Goal: Transaction & Acquisition: Subscribe to service/newsletter

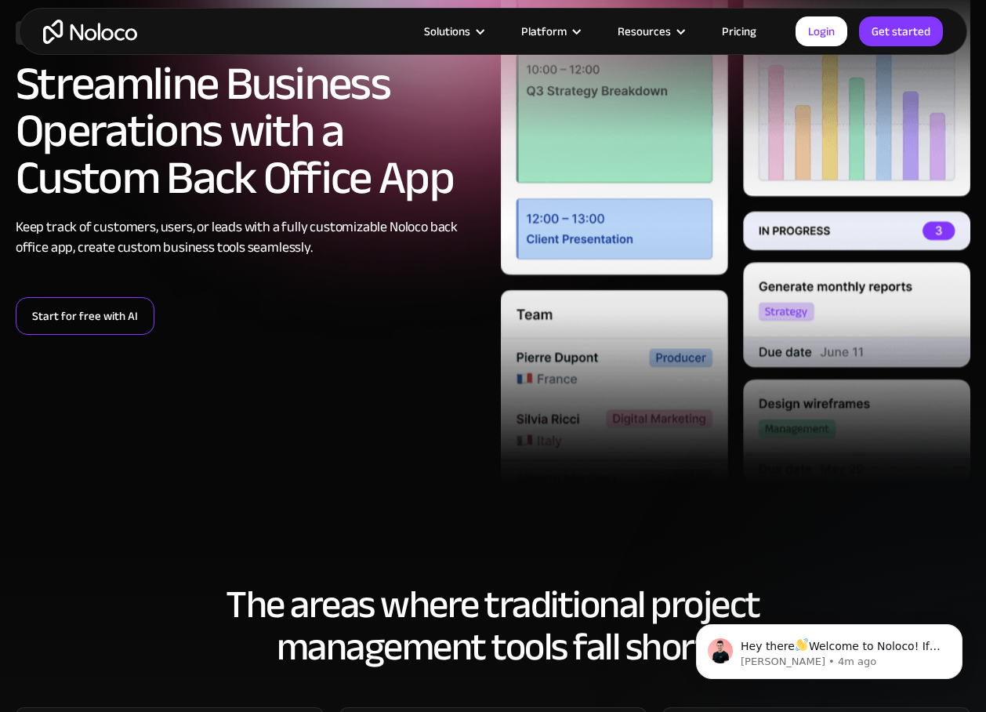
click at [103, 321] on link "Start for free with AI" at bounding box center [85, 316] width 139 height 38
click at [72, 326] on link "Start for free with AI" at bounding box center [85, 316] width 139 height 38
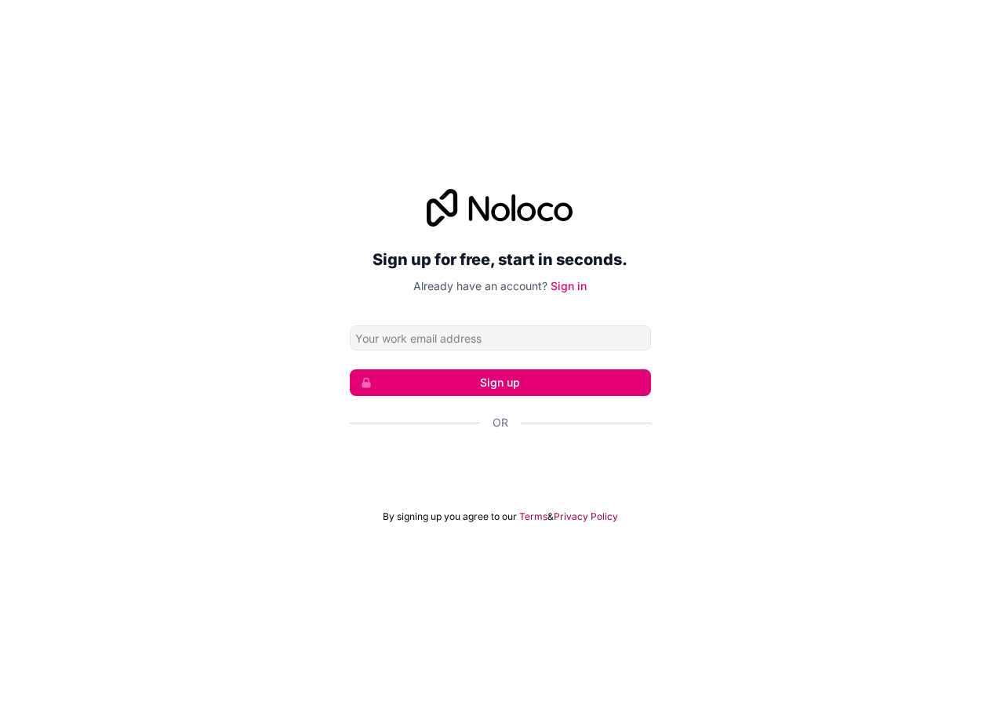
click at [475, 336] on input "Email address" at bounding box center [500, 337] width 301 height 25
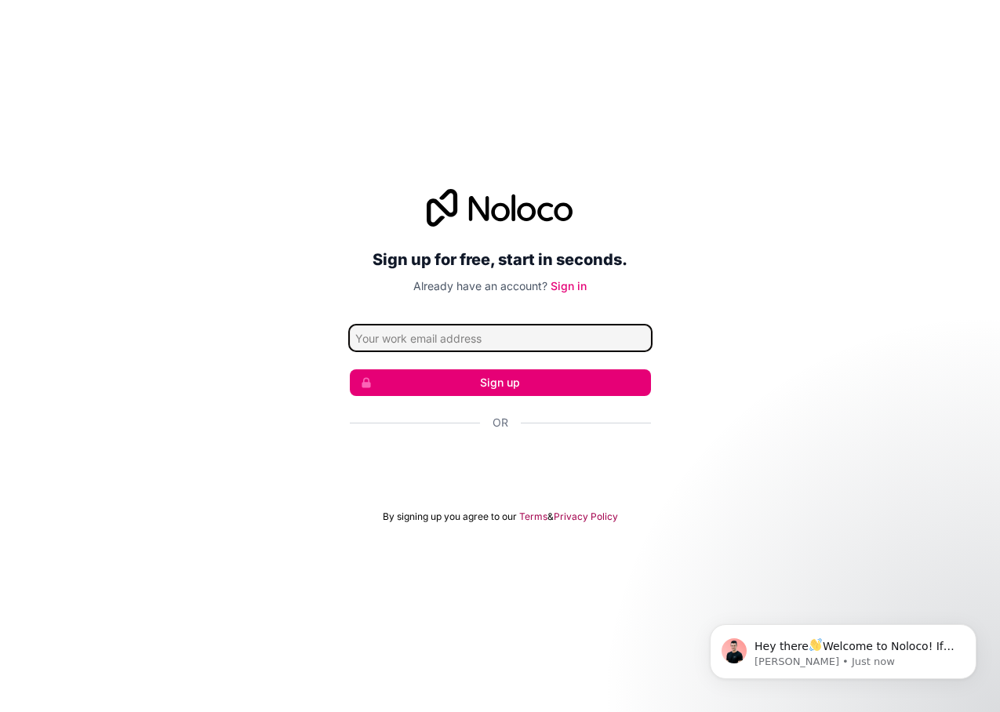
click at [409, 343] on input "Email address" at bounding box center [500, 337] width 301 height 25
click at [682, 119] on div "Sign up for free, start in seconds. Already have an account? Sign in Sign up Or…" at bounding box center [500, 356] width 1000 height 712
click at [530, 337] on input "Email address" at bounding box center [500, 337] width 301 height 25
click at [350, 369] on button "Sign up" at bounding box center [500, 382] width 301 height 27
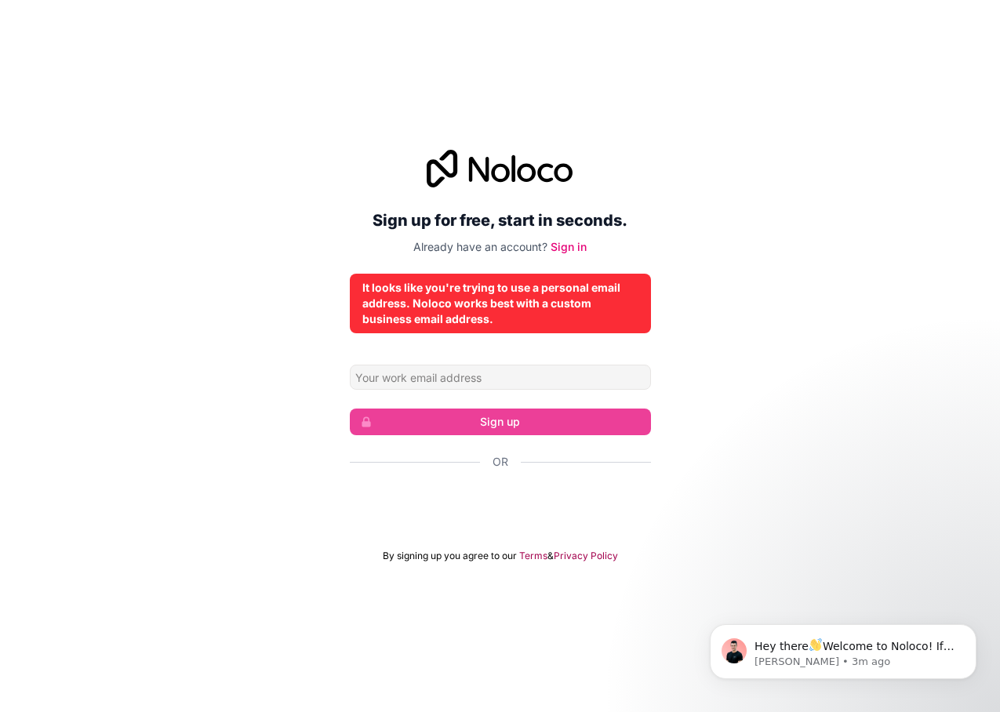
drag, startPoint x: 619, startPoint y: 521, endPoint x: 582, endPoint y: 448, distance: 82.7
click at [582, 448] on form "Sign up Or By signing up you agree to our Terms & Privacy Policy" at bounding box center [500, 464] width 301 height 198
drag, startPoint x: 564, startPoint y: 535, endPoint x: 564, endPoint y: 521, distance: 14.1
click at [564, 529] on form "Sign up Or By signing up you agree to our Terms & Privacy Policy" at bounding box center [500, 464] width 301 height 198
